Goal: Information Seeking & Learning: Learn about a topic

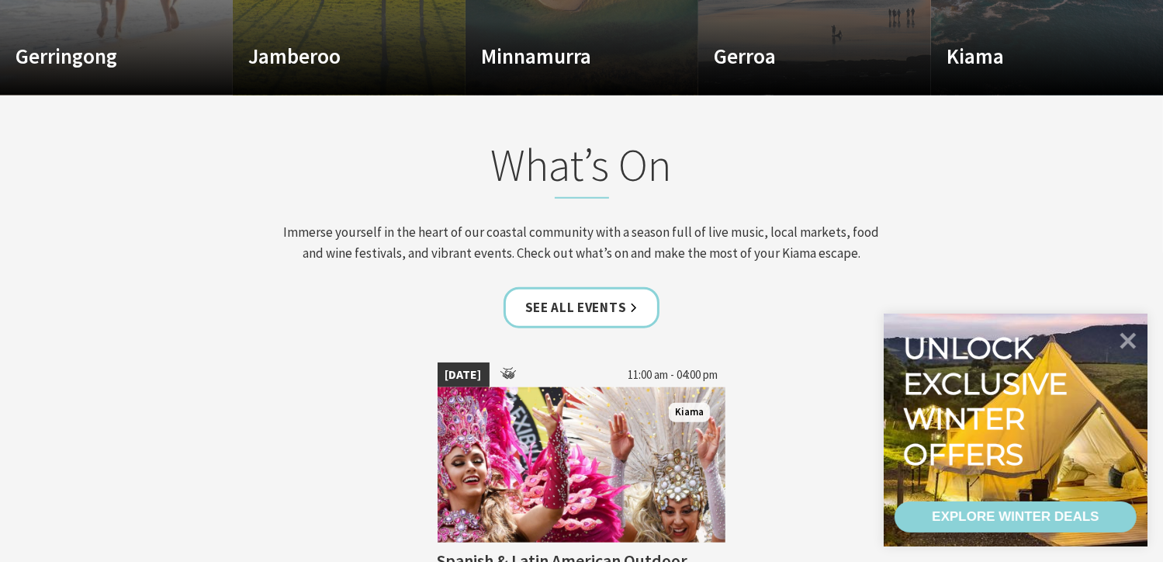
scroll to position [1256, 0]
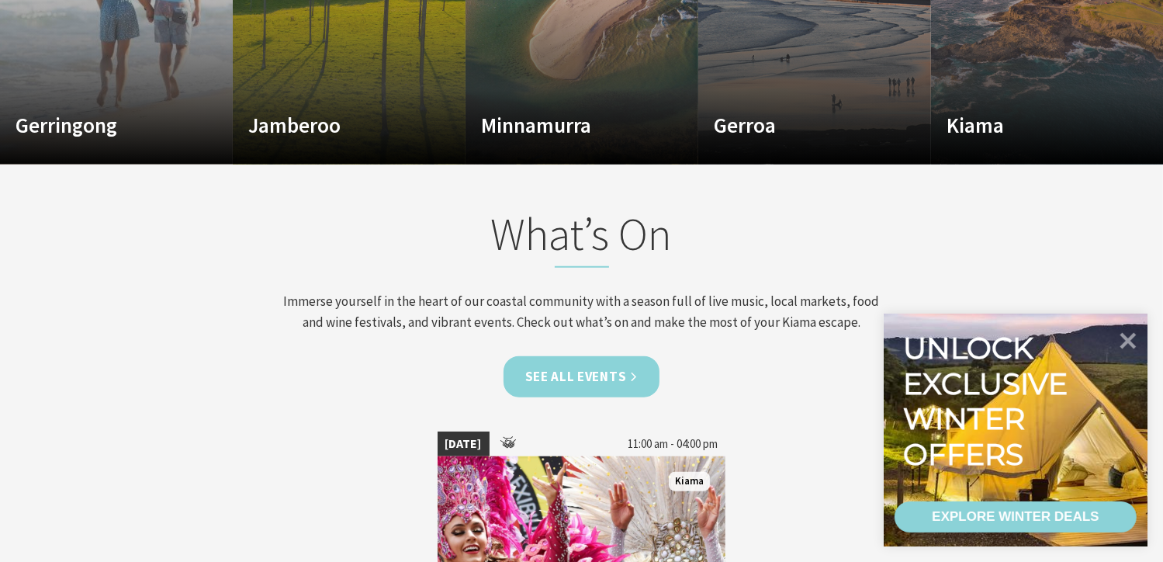
click at [562, 378] on link "See all Events" at bounding box center [581, 376] width 157 height 41
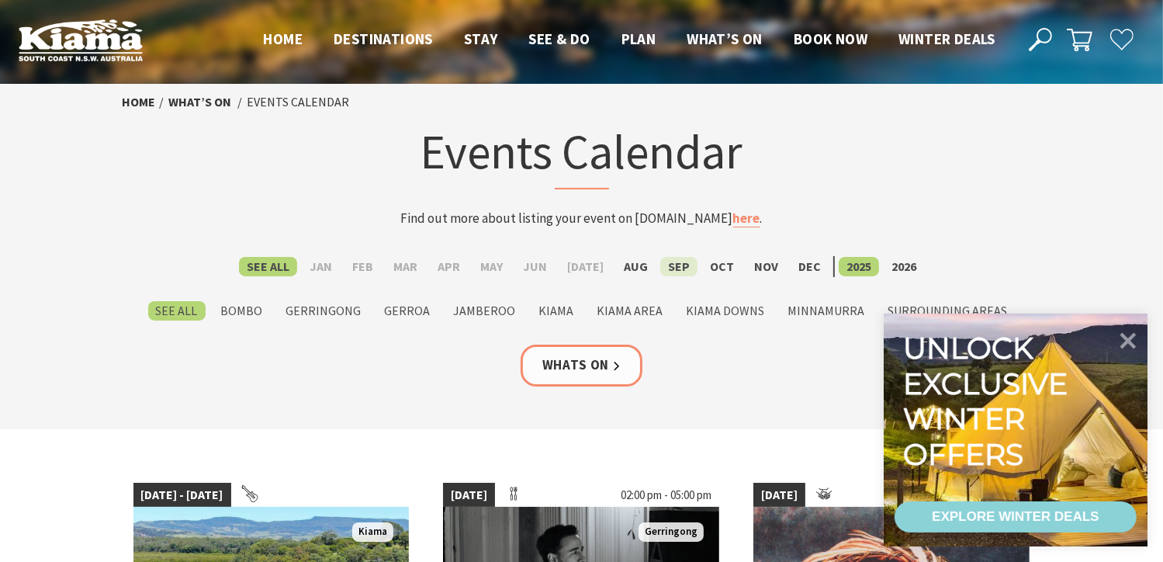
click at [667, 259] on label "Sep" at bounding box center [678, 266] width 37 height 19
click at [0, 0] on input "Sep" at bounding box center [0, 0] width 0 height 0
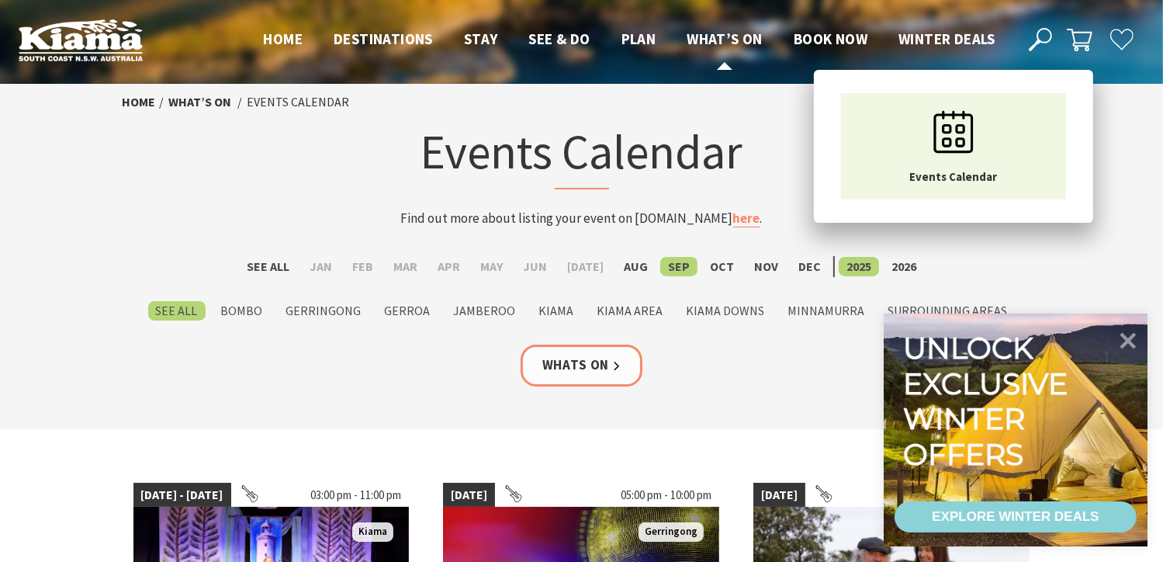
click at [746, 38] on span "What’s On" at bounding box center [724, 38] width 76 height 19
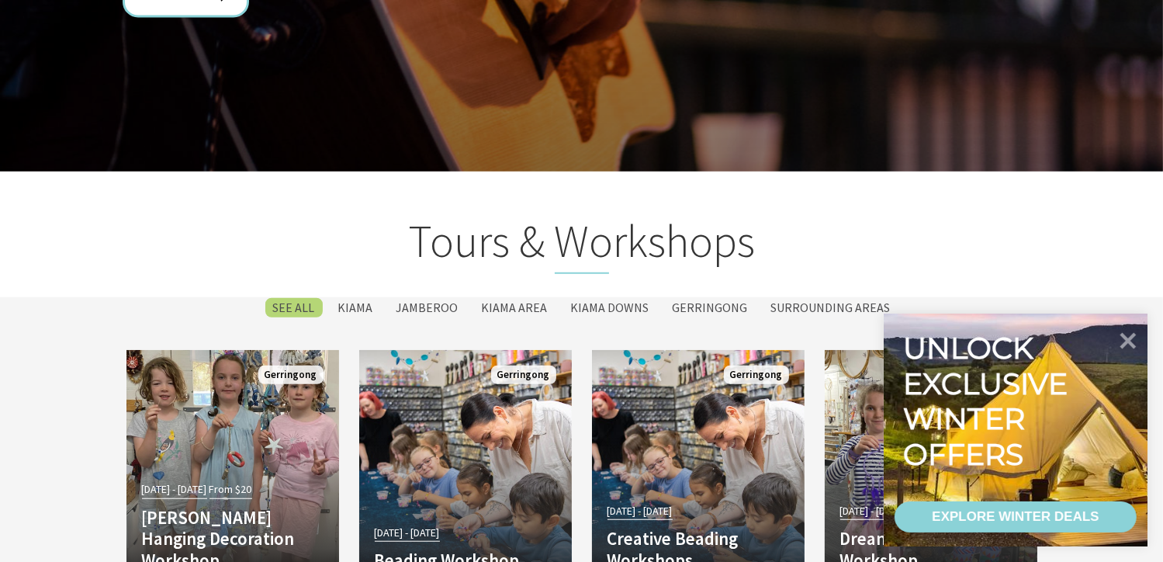
scroll to position [6628, 0]
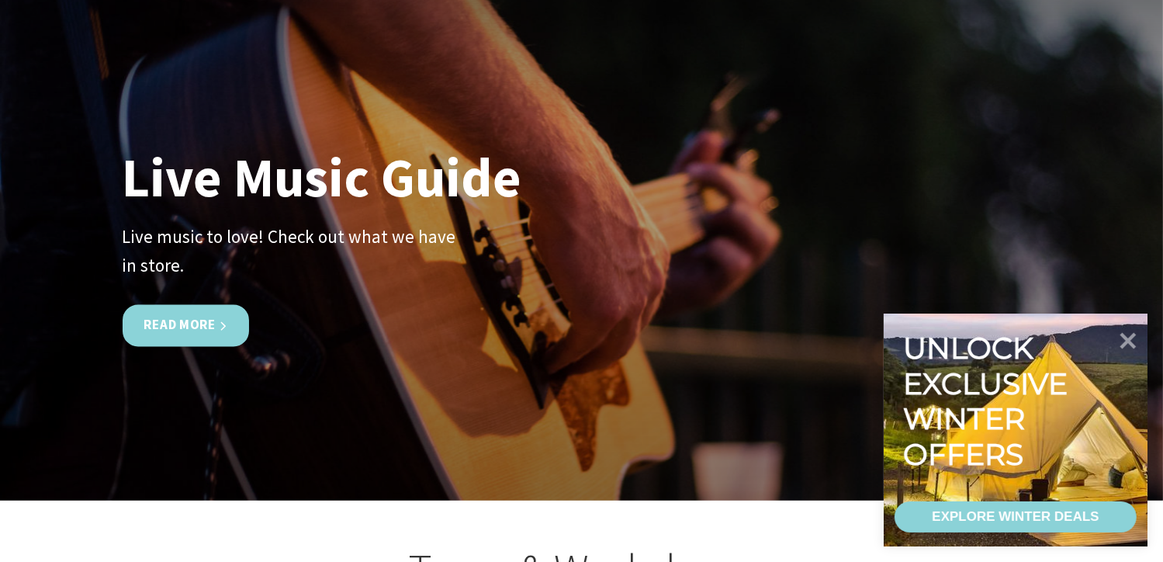
click at [217, 305] on link "Read More" at bounding box center [186, 325] width 126 height 41
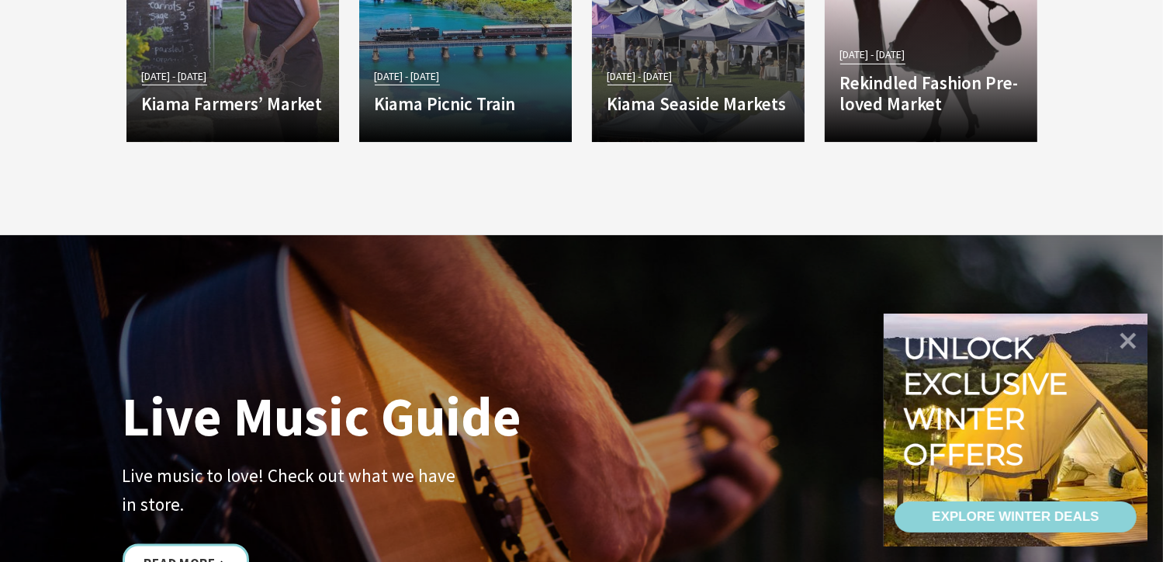
scroll to position [6292, 0]
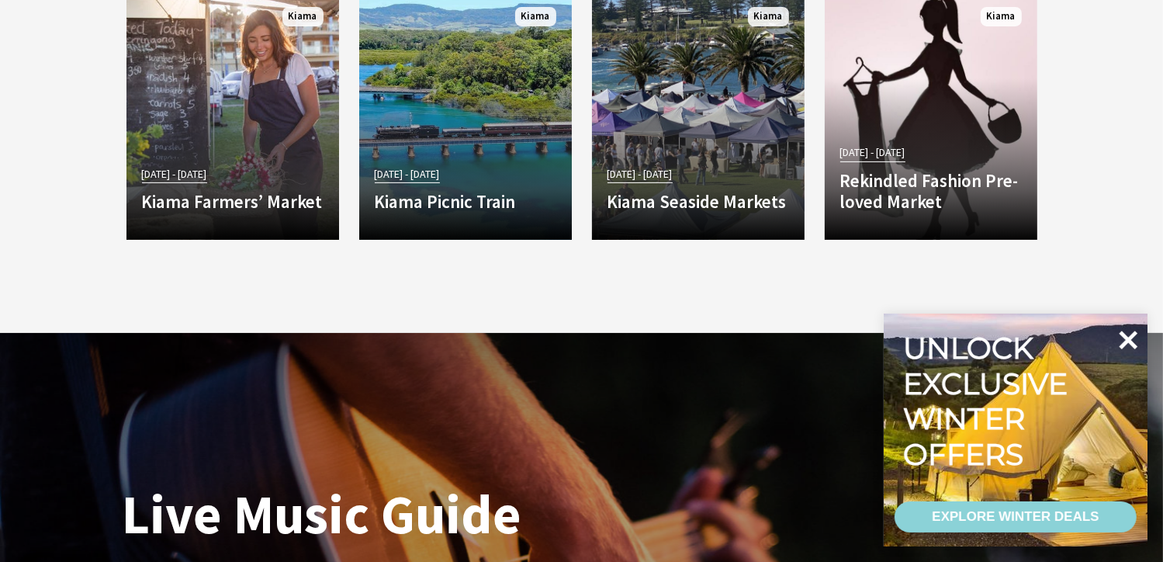
click at [1138, 327] on icon at bounding box center [1127, 339] width 37 height 37
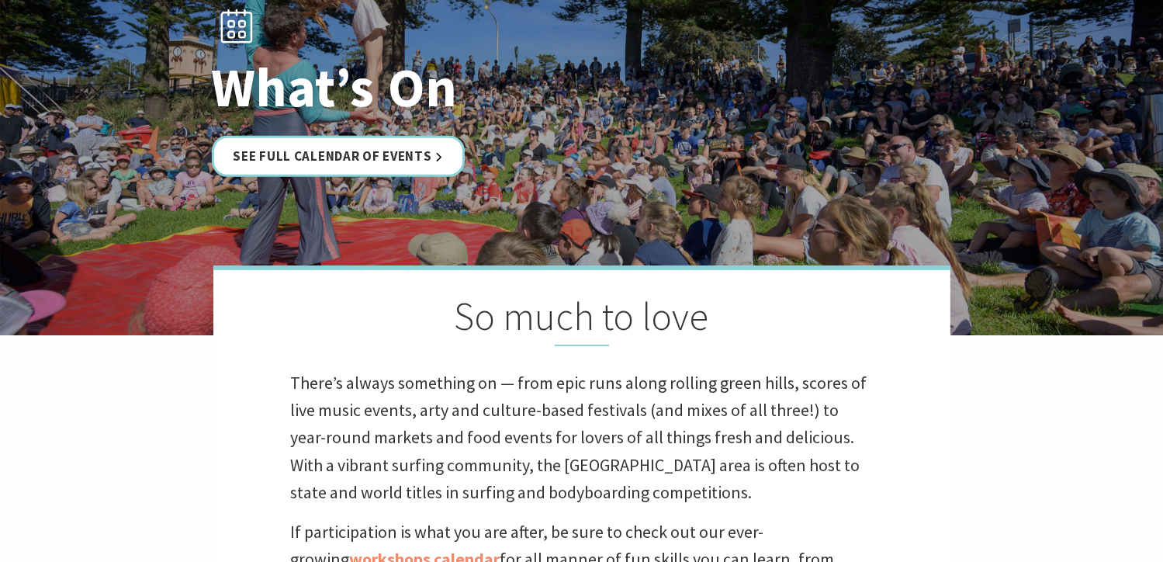
scroll to position [0, 0]
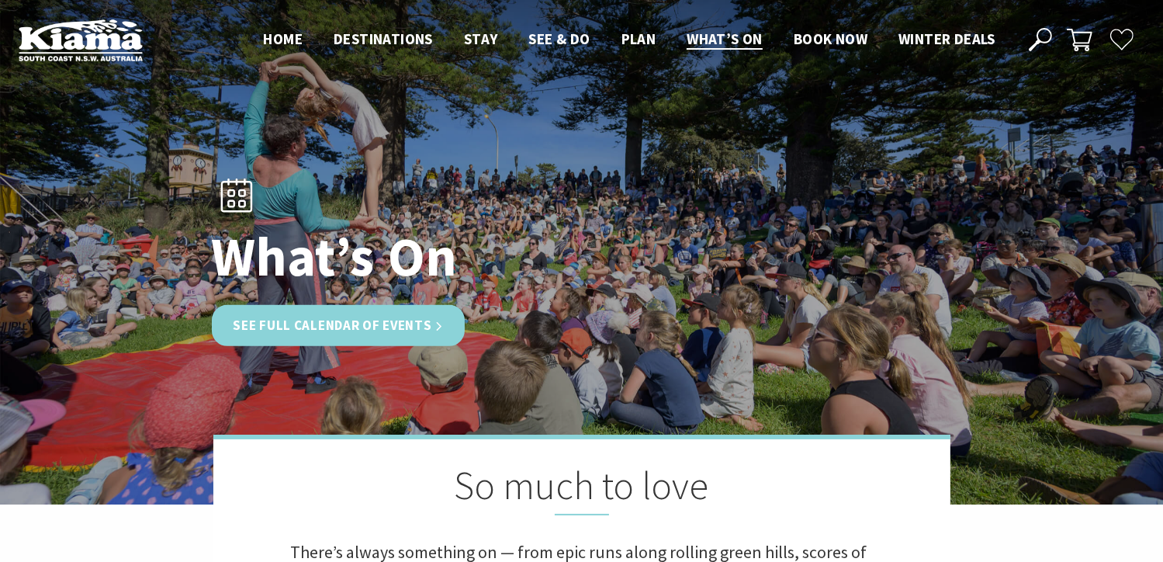
click at [400, 310] on link "See Full Calendar of Events" at bounding box center [339, 325] width 254 height 41
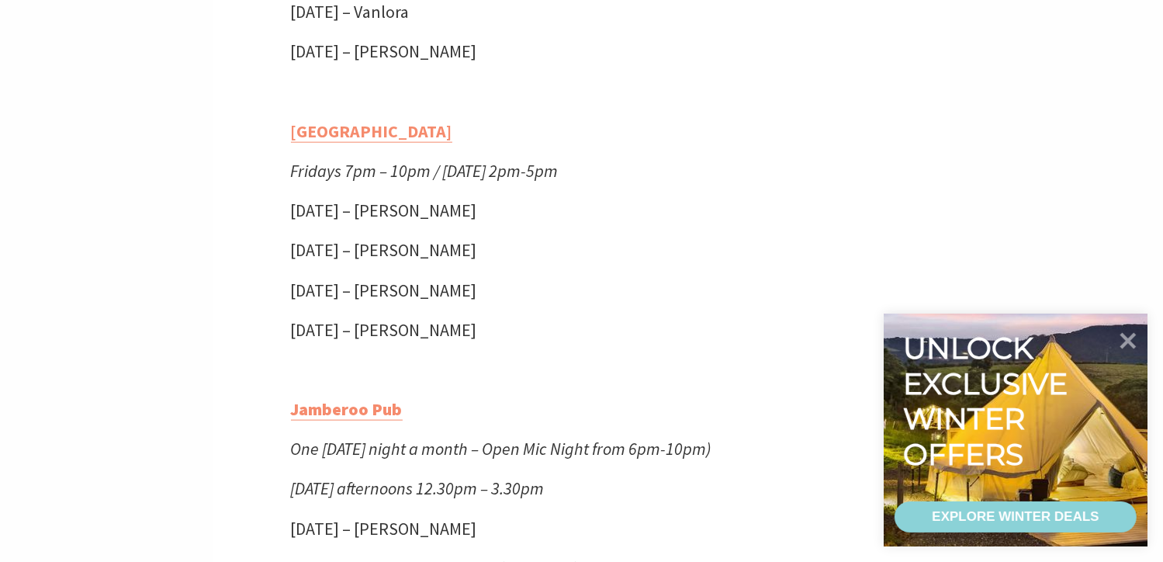
scroll to position [1931, 0]
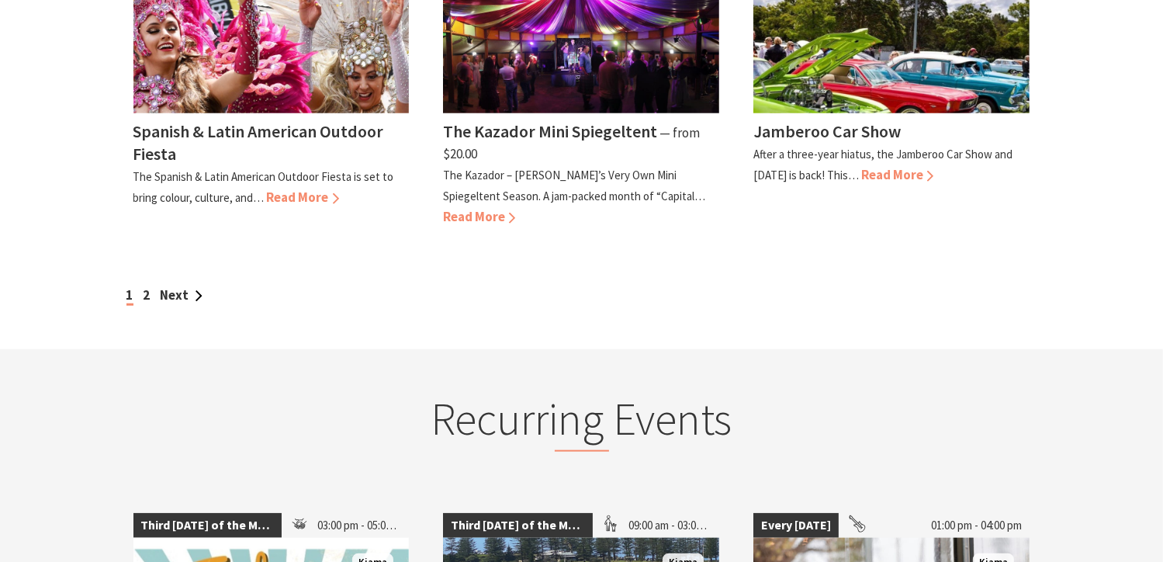
scroll to position [1529, 0]
click at [177, 285] on link "Next" at bounding box center [182, 293] width 42 height 17
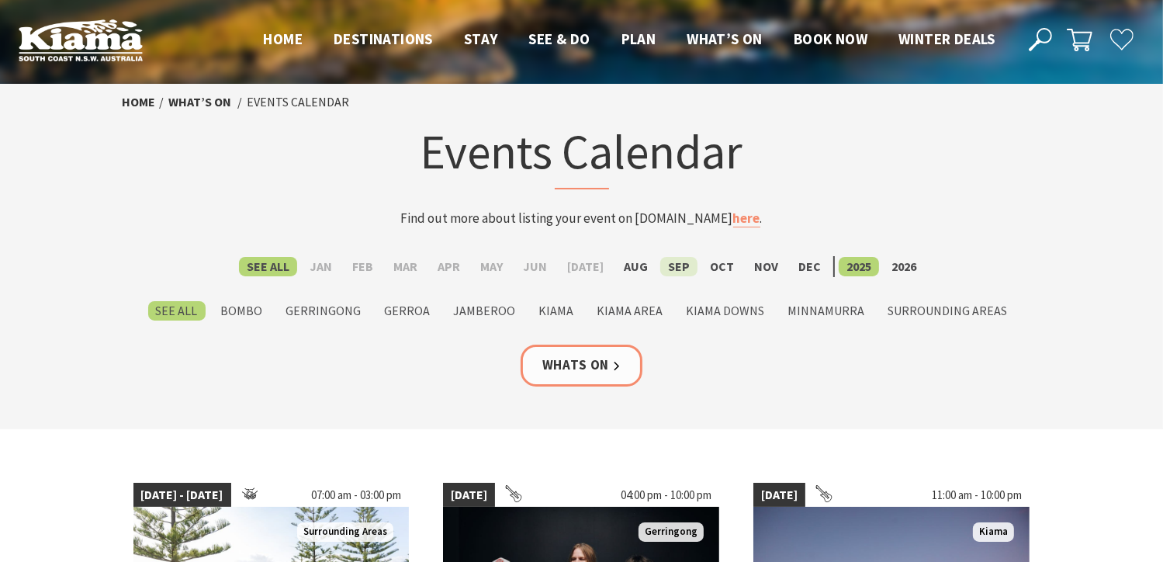
click at [673, 267] on label "Sep" at bounding box center [678, 266] width 37 height 19
click at [0, 0] on input "Sep" at bounding box center [0, 0] width 0 height 0
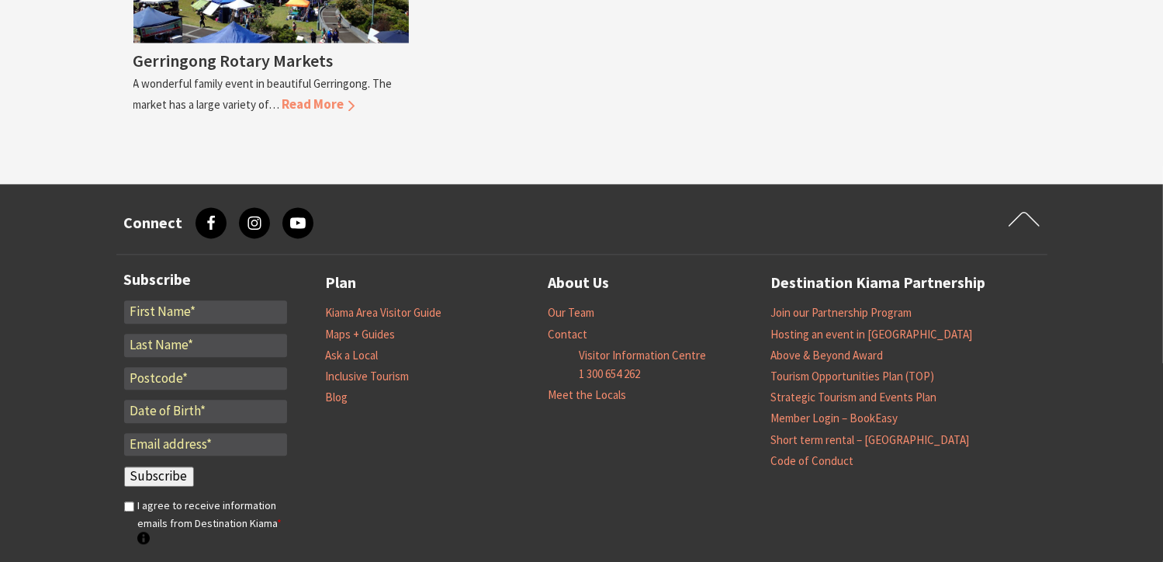
scroll to position [3515, 0]
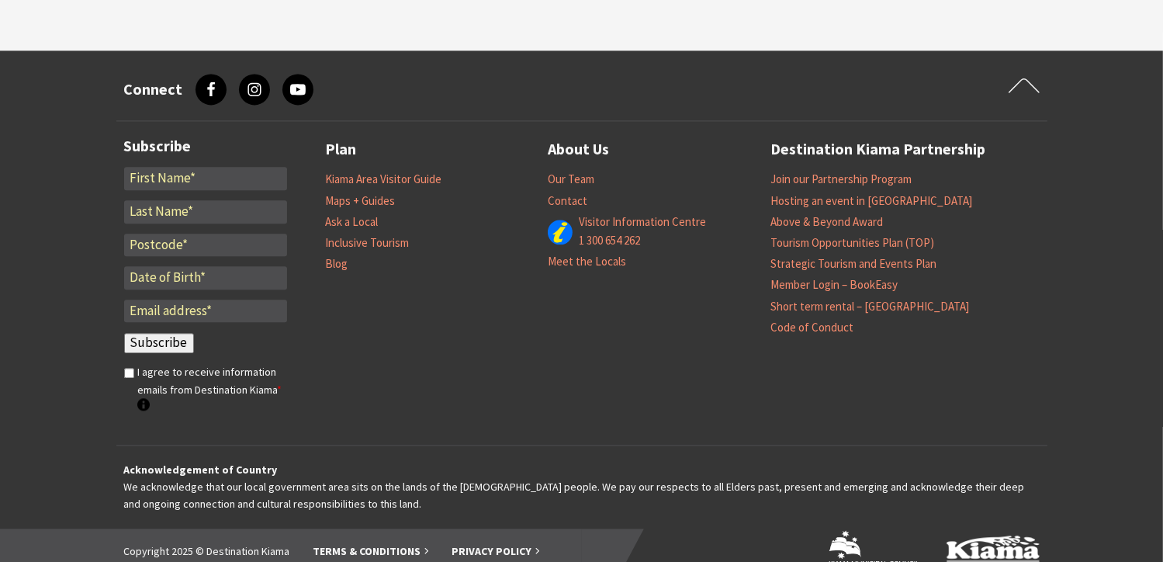
click at [254, 81] on icon at bounding box center [255, 89] width 16 height 16
